Goal: Find specific page/section

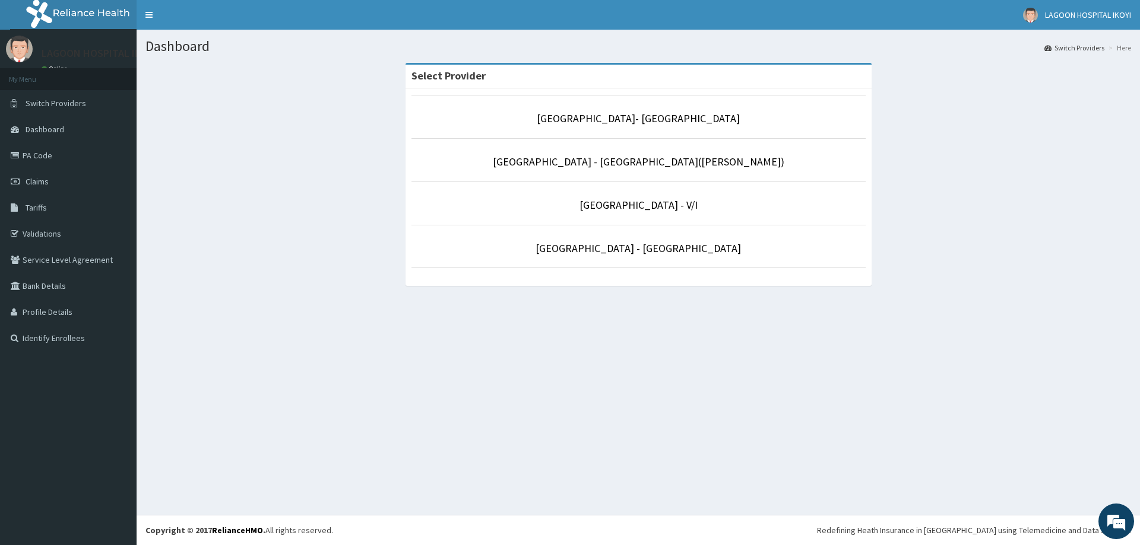
click at [598, 214] on li "[GEOGRAPHIC_DATA] - V/I" at bounding box center [638, 204] width 454 height 44
click at [601, 208] on link "[GEOGRAPHIC_DATA] - V/I" at bounding box center [638, 205] width 118 height 14
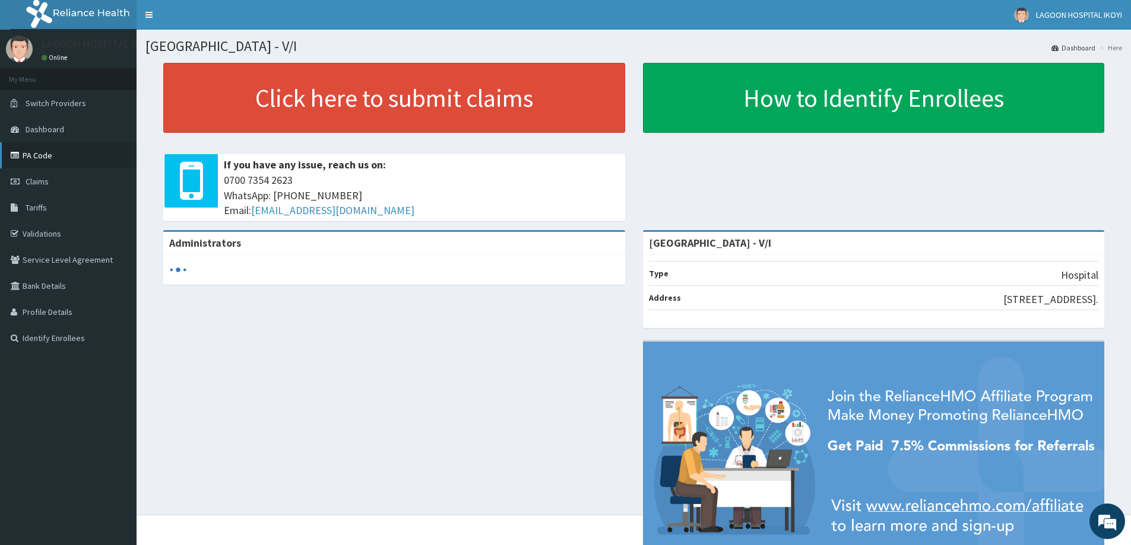
click at [56, 150] on link "PA Code" at bounding box center [68, 155] width 137 height 26
